Goal: Navigation & Orientation: Go to known website

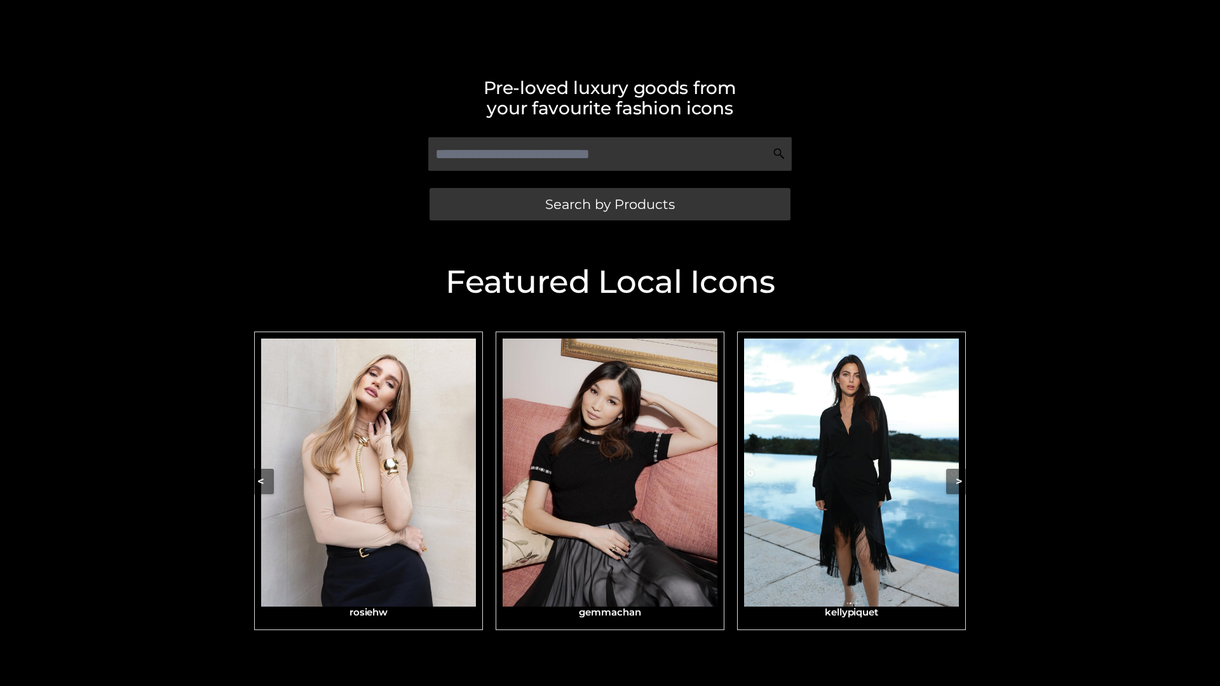
scroll to position [270, 0]
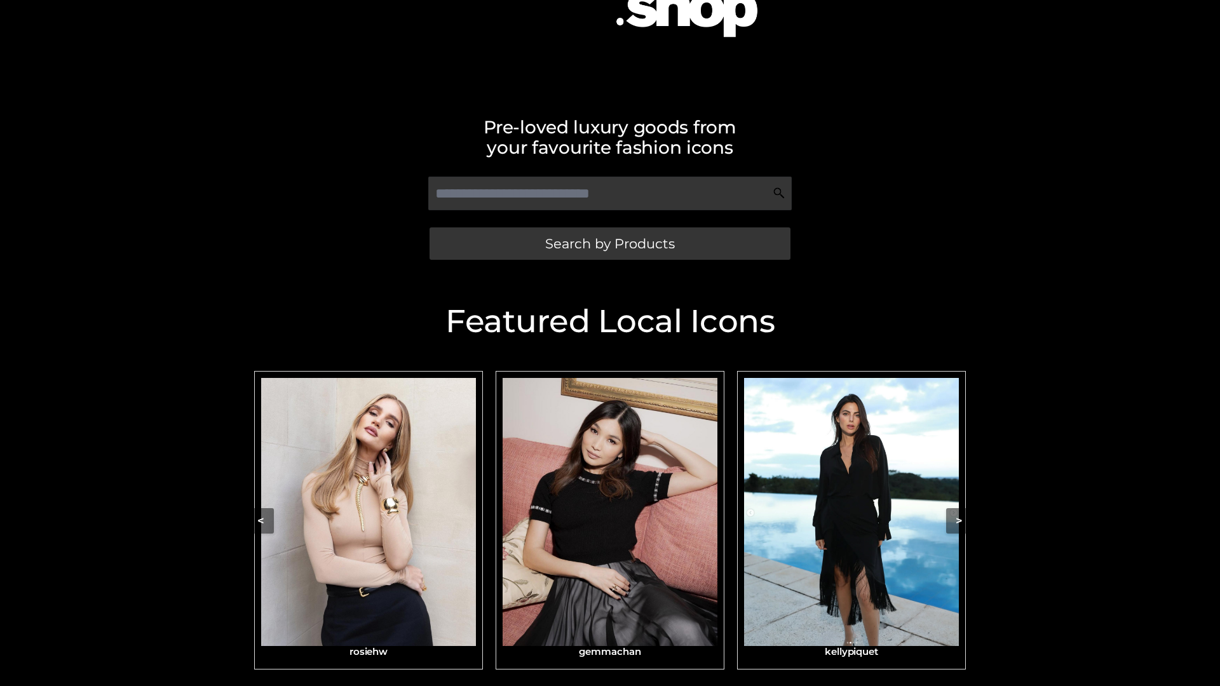
scroll to position [270, 0]
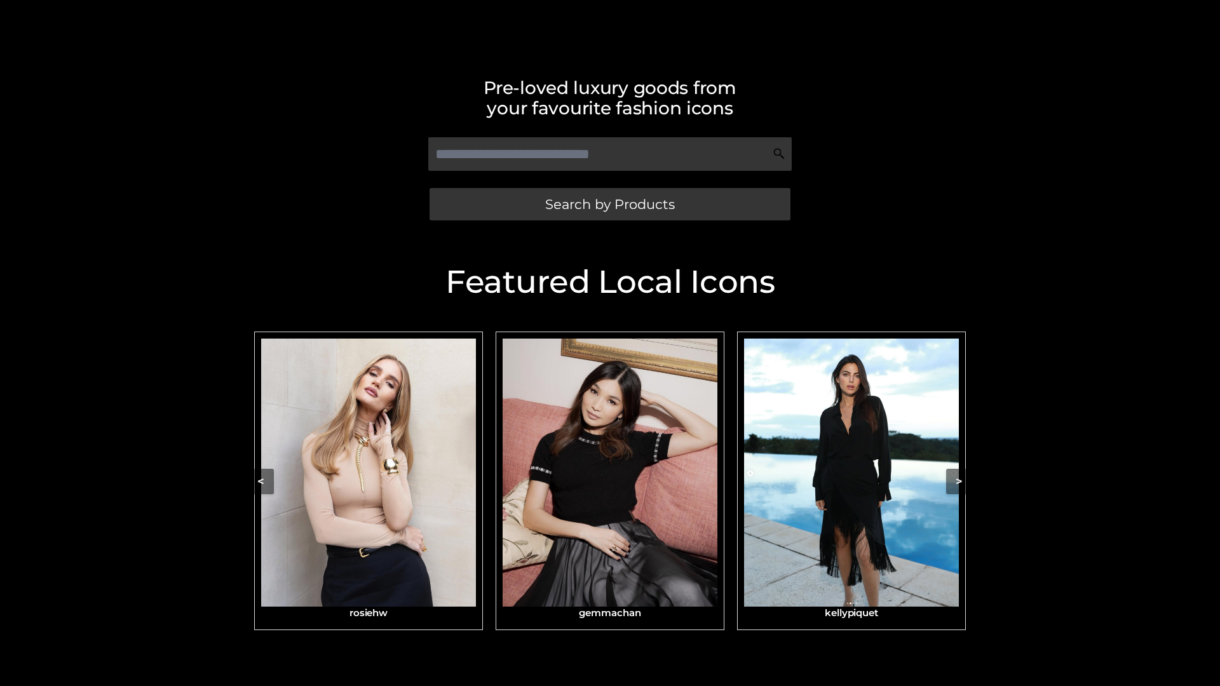
scroll to position [270, 0]
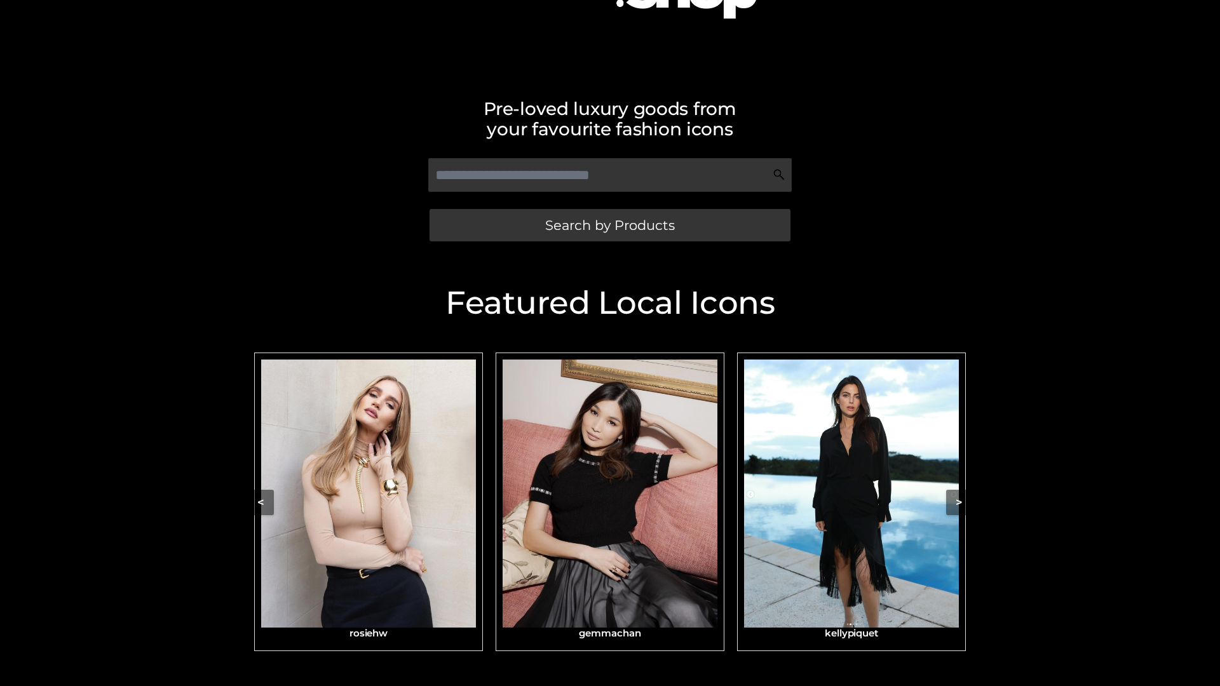
scroll to position [261, 0]
